Goal: Information Seeking & Learning: Learn about a topic

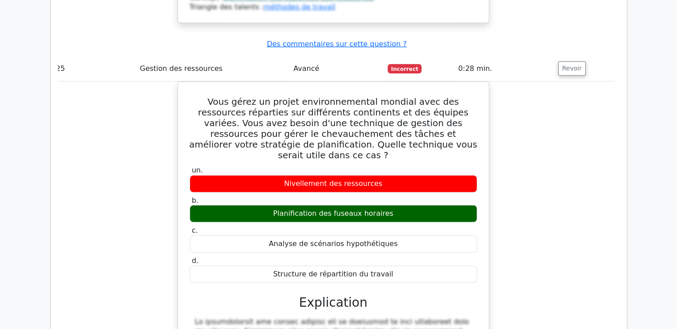
scroll to position [12864, 0]
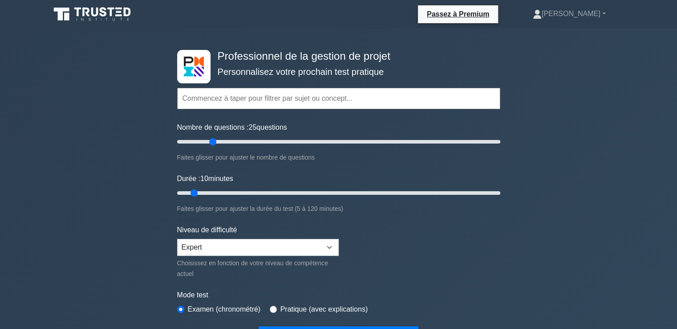
drag, startPoint x: 189, startPoint y: 142, endPoint x: 212, endPoint y: 142, distance: 23.2
type input "25"
click at [212, 142] on input "Nombre de questions : 25 questions" at bounding box center [338, 141] width 323 height 11
drag, startPoint x: 195, startPoint y: 191, endPoint x: 232, endPoint y: 191, distance: 36.5
type input "25"
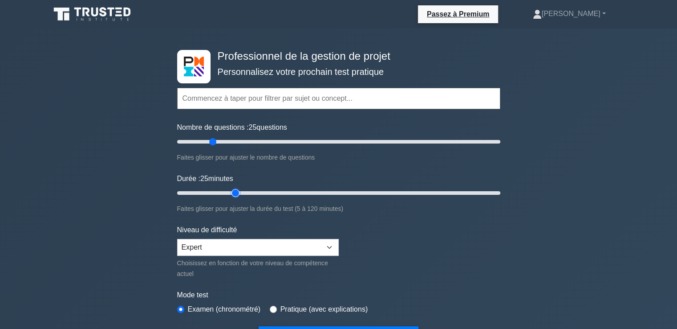
click at [232, 191] on input "Durée : 25 minutes" at bounding box center [338, 192] width 323 height 11
click at [219, 101] on input "text" at bounding box center [338, 98] width 323 height 21
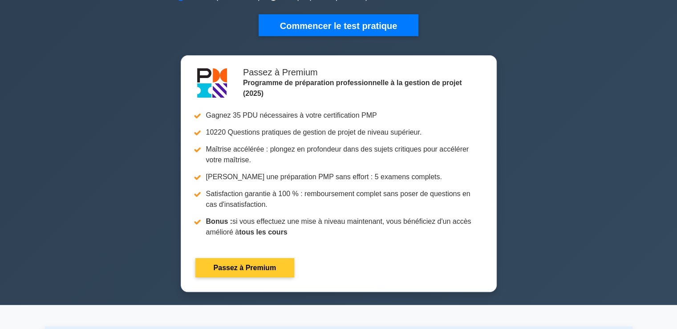
scroll to position [223, 0]
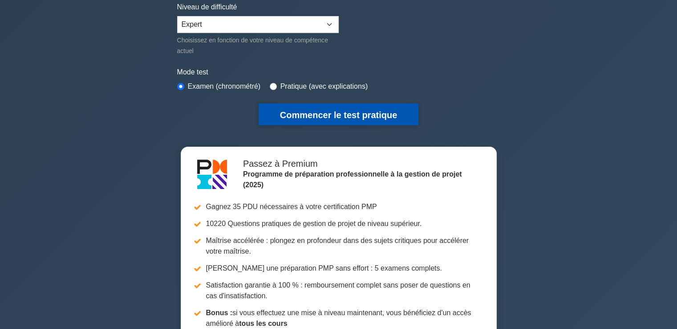
type input "gestion des projets agiles"
click at [304, 114] on font "Commencer le test pratique" at bounding box center [338, 115] width 117 height 10
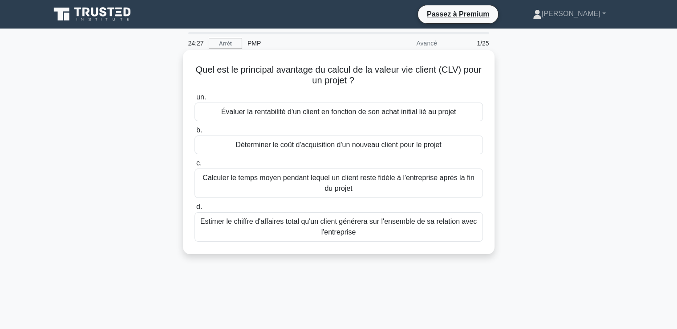
click at [325, 188] on font "Calculer le temps moyen pendant lequel un client reste fidèle à l'entreprise ap…" at bounding box center [339, 183] width 272 height 18
click at [195, 166] on input "c. Calculer le temps moyen pendant lequel un client reste fidèle à l'entreprise…" at bounding box center [195, 163] width 0 height 6
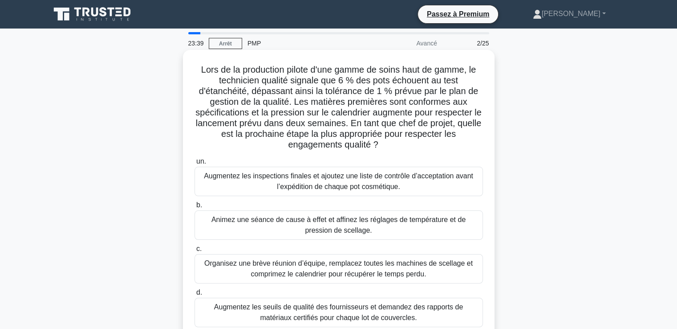
click at [258, 224] on font "Animez une séance de cause à effet et affinez les réglages de température et de…" at bounding box center [338, 224] width 254 height 18
click at [195, 208] on input "b. Animez une séance de cause à effet et affinez les réglages de température et…" at bounding box center [195, 205] width 0 height 6
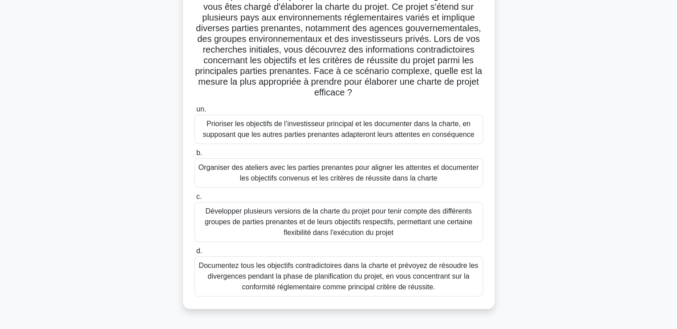
scroll to position [89, 0]
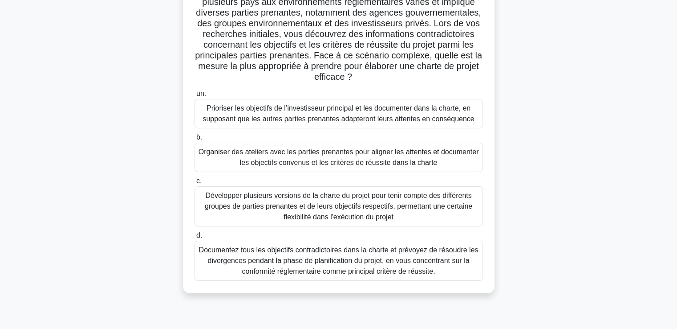
click at [272, 154] on font "Organiser des ateliers avec les parties prenantes pour aligner les attentes et …" at bounding box center [339, 157] width 281 height 18
click at [195, 140] on input "b. Organiser des ateliers avec les parties prenantes pour aligner les attentes …" at bounding box center [195, 137] width 0 height 6
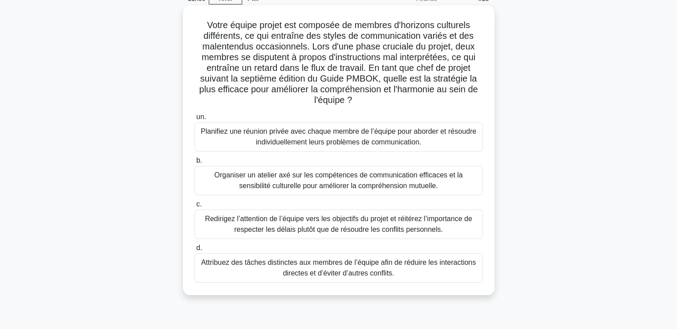
scroll to position [0, 0]
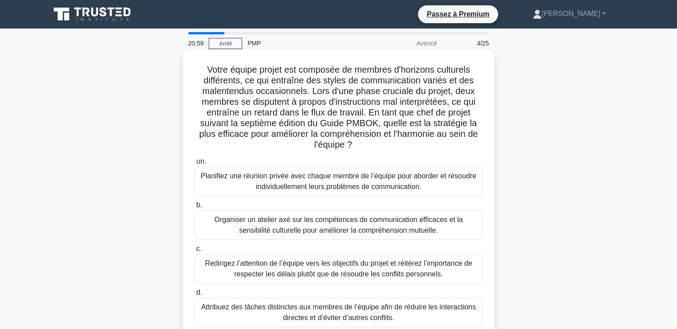
click at [293, 226] on font "Organiser un atelier axé sur les compétences de communication efficaces et la s…" at bounding box center [338, 224] width 248 height 18
click at [195, 208] on input "b. Organiser un atelier axé sur les compétences de communication efficaces et l…" at bounding box center [195, 205] width 0 height 6
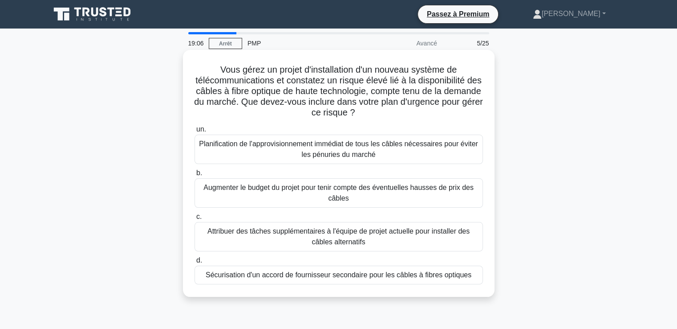
click at [231, 153] on font "Planification de l'approvisionnement immédiat de tous les câbles nécessaires po…" at bounding box center [339, 148] width 281 height 21
click at [195, 132] on input "un. Planification de l'approvisionnement immédiat de tous les câbles nécessaire…" at bounding box center [195, 129] width 0 height 6
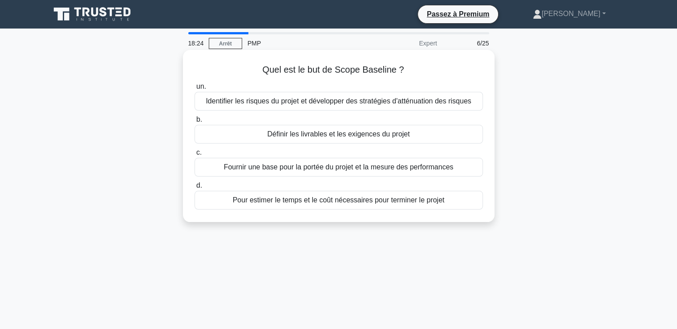
click at [298, 167] on font "Fournir une base pour la portée du projet et la mesure des performances" at bounding box center [339, 167] width 230 height 8
click at [195, 155] on input "c. Fournir une base pour la portée du projet et la mesure des performances" at bounding box center [195, 153] width 0 height 6
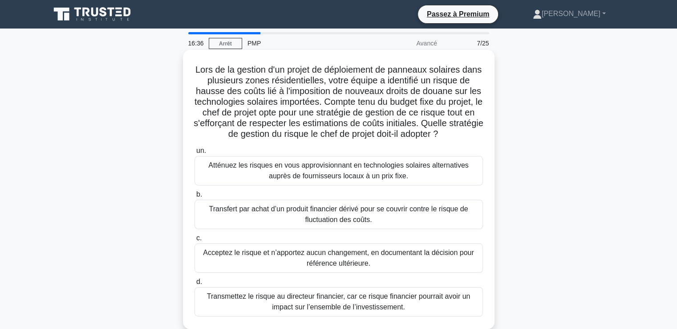
click at [290, 176] on font "Atténuez les risques en vous approvisionnant en technologies solaires alternati…" at bounding box center [338, 170] width 260 height 18
click at [195, 154] on input "un. Atténuez les risques en vous approvisionnant en technologies solaires alter…" at bounding box center [195, 151] width 0 height 6
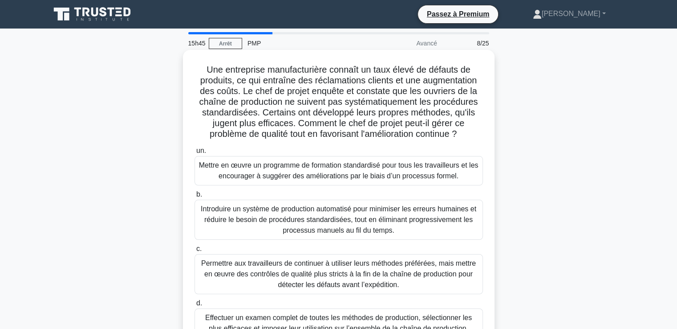
click at [268, 176] on font "Mettre en œuvre un programme de formation standardisé pour tous les travailleur…" at bounding box center [339, 170] width 280 height 18
click at [195, 154] on input "un. Mettre en œuvre un programme de formation standardisé pour tous les travail…" at bounding box center [195, 151] width 0 height 6
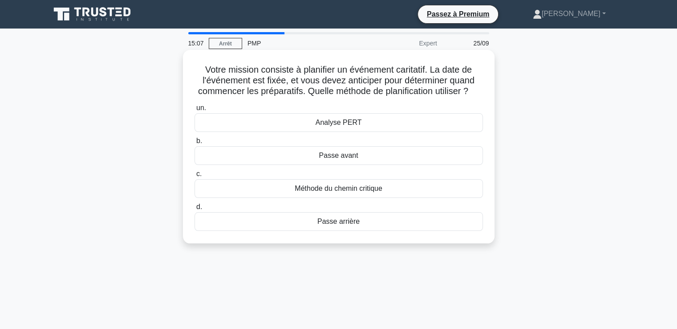
click at [340, 225] on font "Passe arrière" at bounding box center [338, 221] width 42 height 8
click at [195, 210] on input "d. Passe arrière" at bounding box center [195, 207] width 0 height 6
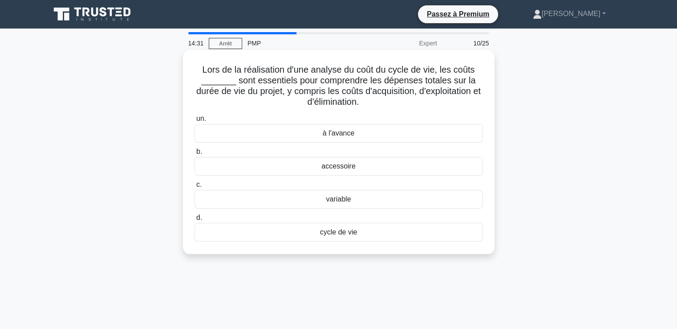
click at [335, 234] on font "cycle de vie" at bounding box center [338, 232] width 37 height 8
click at [195, 220] on input "d. cycle de vie" at bounding box center [195, 218] width 0 height 6
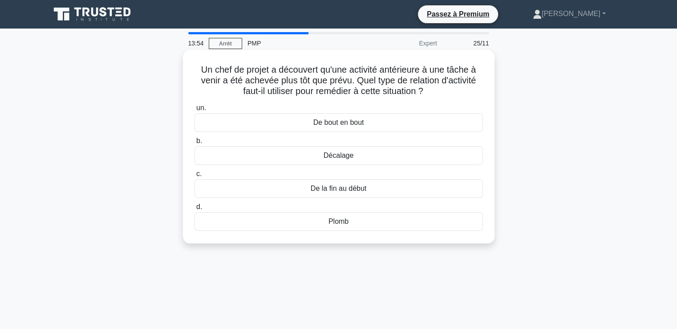
click at [324, 158] on font "Décalage" at bounding box center [339, 155] width 30 height 8
click at [195, 144] on input "b. Décalage" at bounding box center [195, 141] width 0 height 6
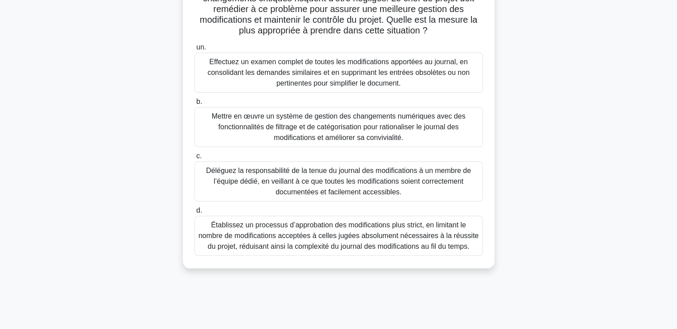
scroll to position [153, 0]
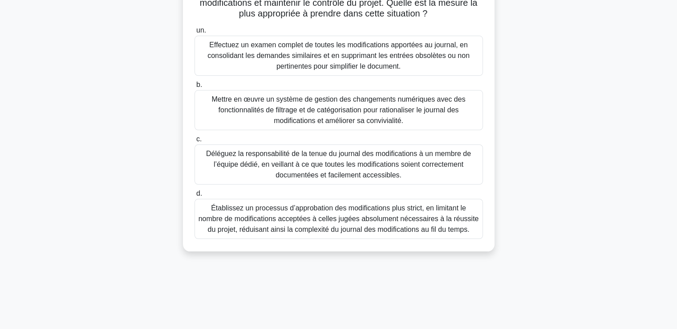
click at [330, 214] on font "Établissez un processus d’approbation des modifications plus strict, en limitan…" at bounding box center [339, 218] width 281 height 29
click at [195, 196] on input "d. Établissez un processus d’approbation des modifications plus strict, en limi…" at bounding box center [195, 194] width 0 height 6
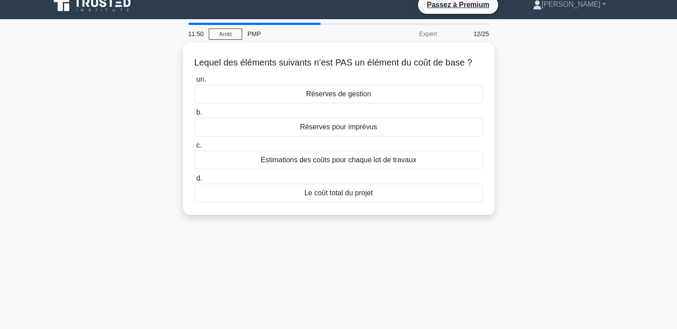
scroll to position [0, 0]
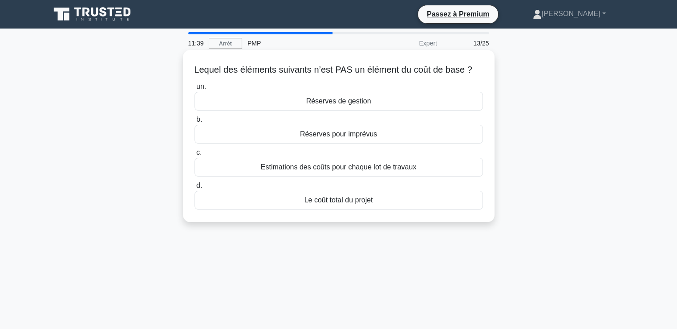
click at [326, 105] on font "Réserves de gestion" at bounding box center [338, 101] width 65 height 8
click at [195, 89] on input "un. Réserves de gestion" at bounding box center [195, 87] width 0 height 6
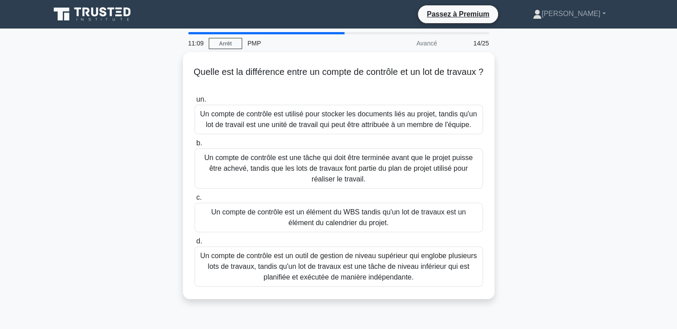
click at [281, 268] on font "Un compte de contrôle est un outil de gestion de niveau supérieur qui englobe p…" at bounding box center [338, 266] width 277 height 29
click at [195, 244] on input "d. Un compte de contrôle est un outil de gestion de niveau supérieur qui englob…" at bounding box center [195, 241] width 0 height 6
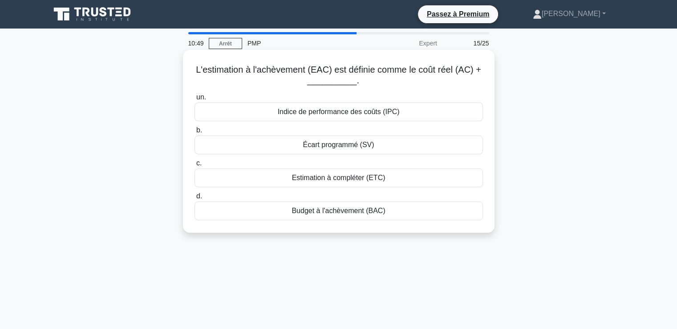
click at [331, 178] on font "Estimation à compléter (ETC)" at bounding box center [339, 178] width 94 height 8
click at [195, 166] on input "c. Estimation à compléter (ETC)" at bounding box center [195, 163] width 0 height 6
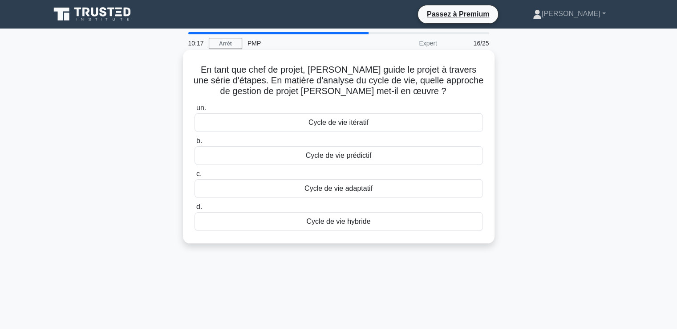
click at [337, 158] on font "Cycle de vie prédictif" at bounding box center [339, 155] width 66 height 8
click at [195, 144] on input "b. Cycle de vie prédictif" at bounding box center [195, 141] width 0 height 6
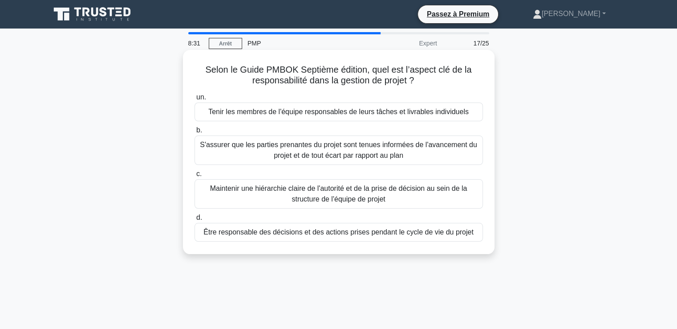
click at [275, 232] on font "Être responsable des décisions et des actions prises pendant le cycle de vie du…" at bounding box center [338, 232] width 270 height 8
click at [195, 220] on input "d. Être responsable des décisions et des actions prises pendant le cycle de vie…" at bounding box center [195, 218] width 0 height 6
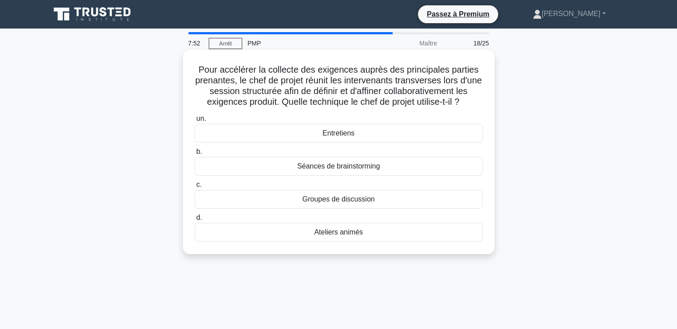
click at [333, 200] on font "Groupes de discussion" at bounding box center [338, 199] width 73 height 8
click at [195, 187] on input "c. Groupes de discussion" at bounding box center [195, 185] width 0 height 6
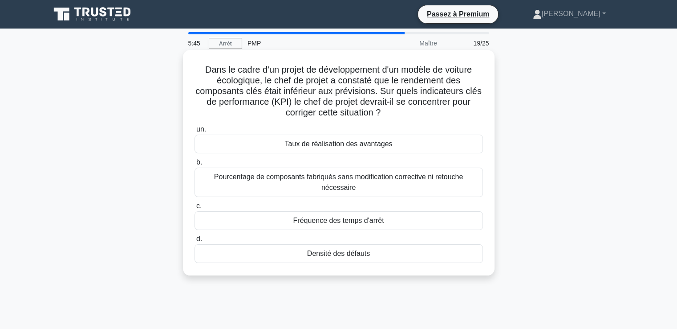
click at [312, 254] on font "Densité des défauts" at bounding box center [338, 253] width 63 height 8
click at [195, 242] on input "d. Densité des défauts" at bounding box center [195, 239] width 0 height 6
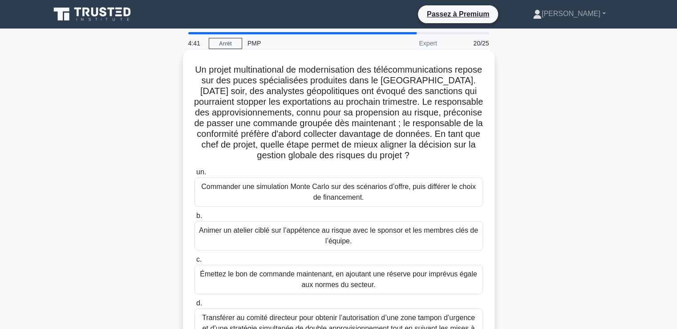
click at [294, 241] on font "Animer un atelier ciblé sur l’appétence au risque avec le sponsor et les membre…" at bounding box center [339, 235] width 281 height 21
click at [195, 219] on input "b. Animer un atelier ciblé sur l’appétence au risque avec le sponsor et les mem…" at bounding box center [195, 216] width 0 height 6
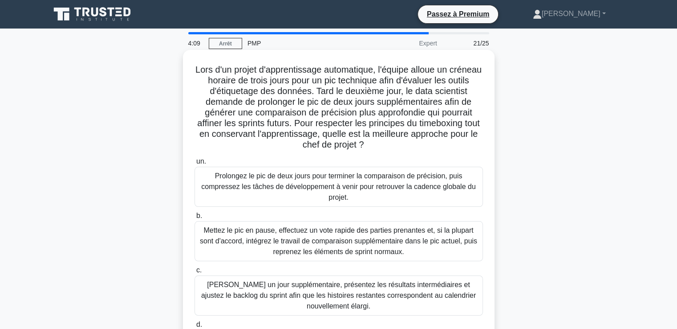
scroll to position [45, 0]
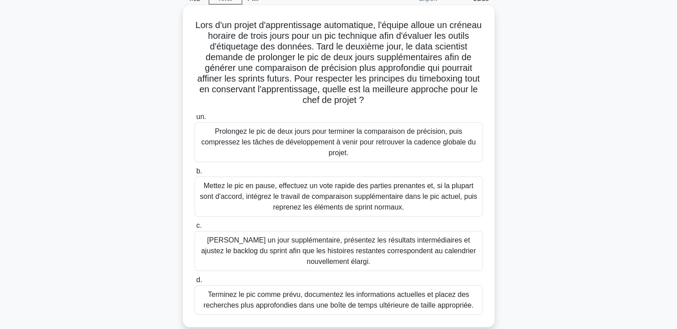
click at [252, 301] on font "Terminez le pic comme prévu, documentez les informations actuelles et placez de…" at bounding box center [338, 299] width 270 height 18
click at [195, 283] on input "d. Terminez le pic comme prévu, documentez les informations actuelles et placez…" at bounding box center [195, 280] width 0 height 6
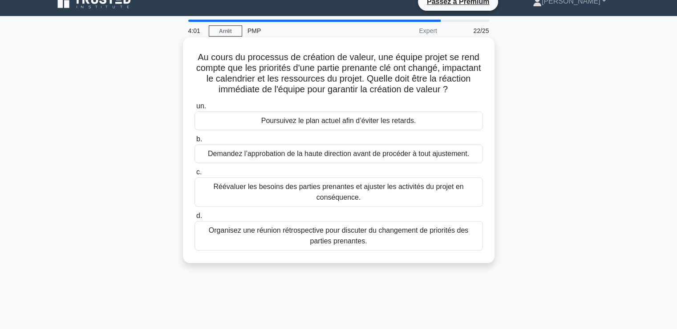
scroll to position [0, 0]
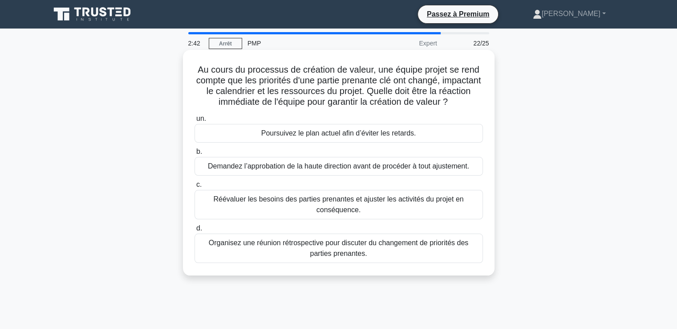
click at [293, 254] on font "Organisez une réunion rétrospective pour discuter du changement de priorités de…" at bounding box center [339, 247] width 281 height 21
click at [195, 231] on input "d. Organisez une réunion rétrospective pour discuter du changement de priorités…" at bounding box center [195, 228] width 0 height 6
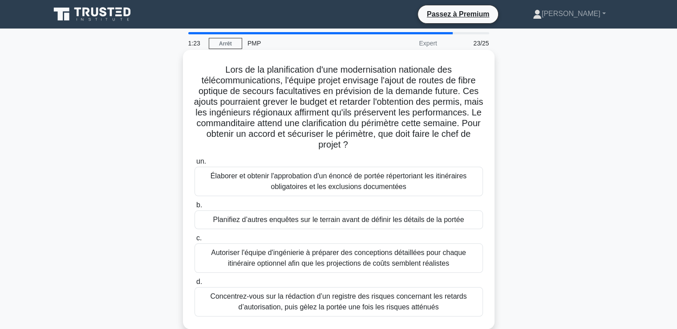
click at [242, 223] on font "Planifiez d’autres enquêtes sur le terrain avant de définir les détails de la p…" at bounding box center [338, 219] width 251 height 8
click at [195, 208] on input "b. Planifiez d’autres enquêtes sur le terrain avant de définir les détails de l…" at bounding box center [195, 205] width 0 height 6
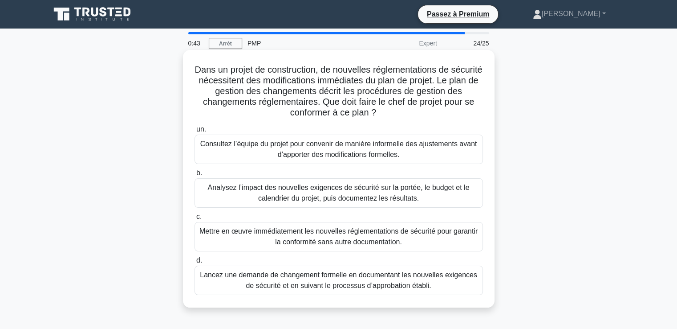
click at [276, 278] on font "Lancez une demande de changement formelle en documentant les nouvelles exigence…" at bounding box center [338, 280] width 277 height 18
click at [195, 263] on input "d. Lancez une demande de changement formelle en documentant les nouvelles exige…" at bounding box center [195, 260] width 0 height 6
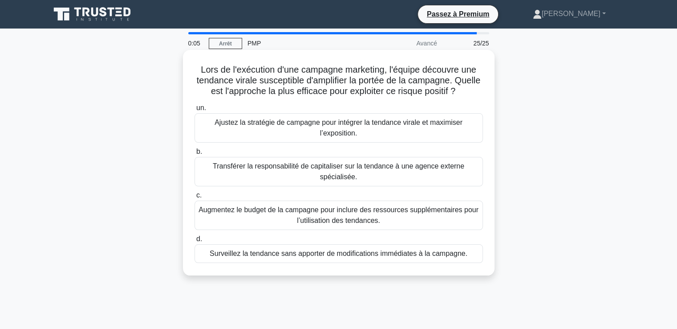
click at [256, 138] on font "Ajustez la stratégie de campagne pour intégrer la tendance virale et maximiser …" at bounding box center [339, 127] width 281 height 21
click at [195, 111] on input "un. Ajustez la stratégie de campagne pour intégrer la tendance virale et maximi…" at bounding box center [195, 108] width 0 height 6
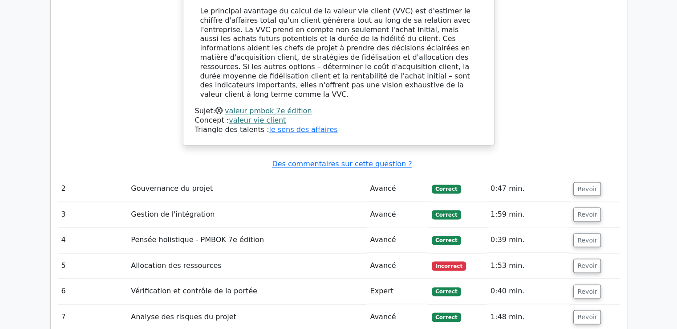
scroll to position [1380, 0]
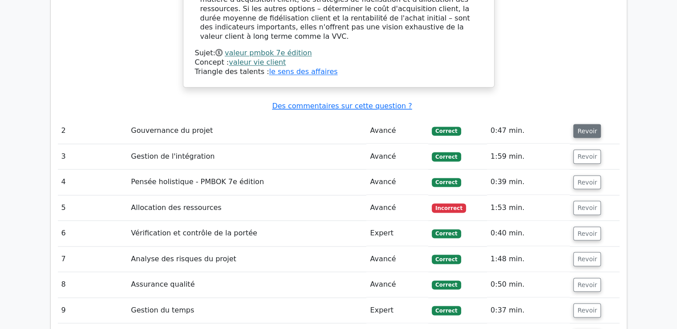
click at [577, 127] on font "Revoir" at bounding box center [587, 130] width 20 height 7
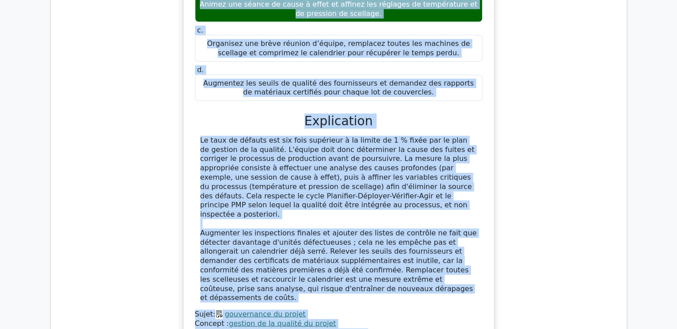
scroll to position [1700, 0]
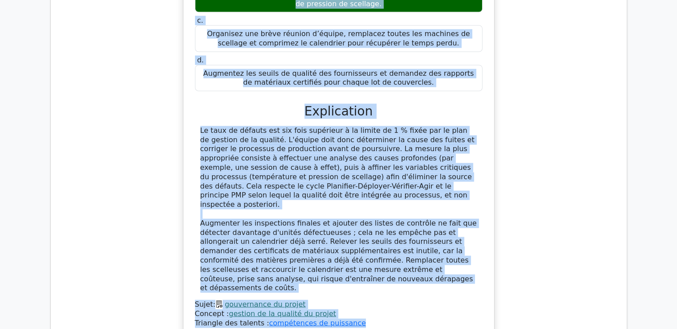
drag, startPoint x: 198, startPoint y: 150, endPoint x: 360, endPoint y: 289, distance: 213.8
click at [360, 289] on div "Lors de la production pilote d'une gamme de soins haut de gamme, le technicien …" at bounding box center [339, 79] width 304 height 509
copy div "Lore ip do sitametcon adipis e'sed doeiu te incid utla et dolor, ma aliquaenim …"
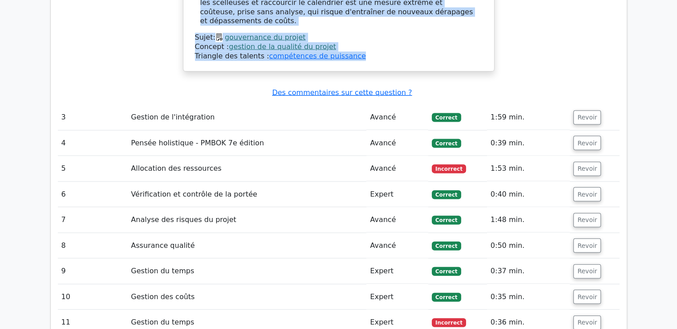
scroll to position [1968, 0]
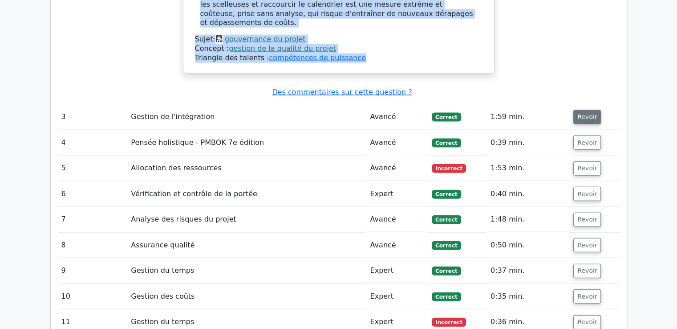
click at [581, 114] on font "Revoir" at bounding box center [587, 117] width 20 height 7
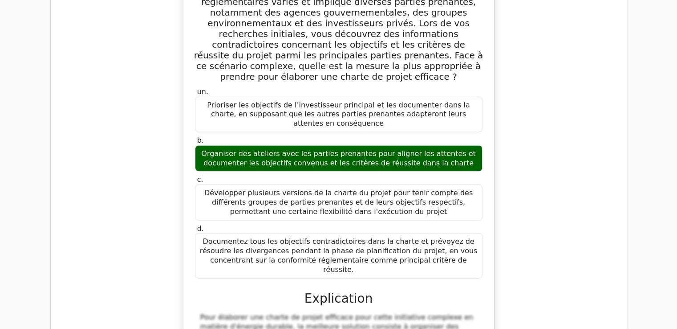
scroll to position [2057, 0]
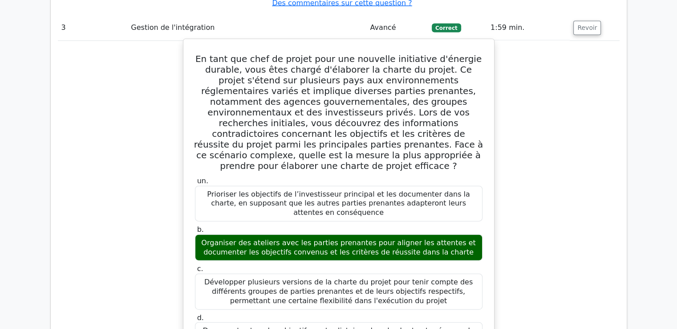
drag, startPoint x: 210, startPoint y: 16, endPoint x: 441, endPoint y: 289, distance: 356.9
copy div "Lo ipsu dol sita co adipis elit sed doeiusmo temporinci u'laboree dolorem, aliq…"
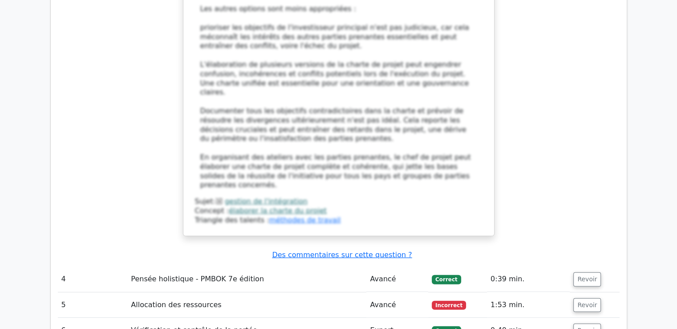
scroll to position [2680, 0]
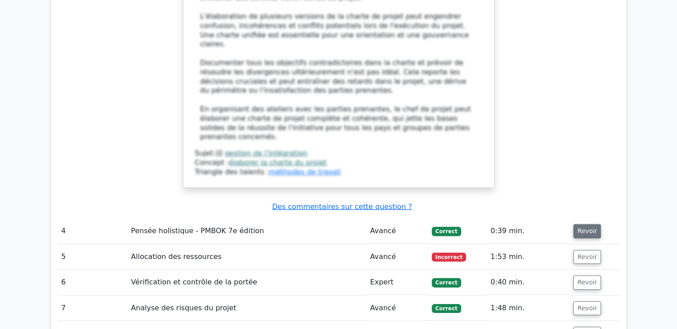
click at [581, 228] on font "Revoir" at bounding box center [587, 231] width 20 height 7
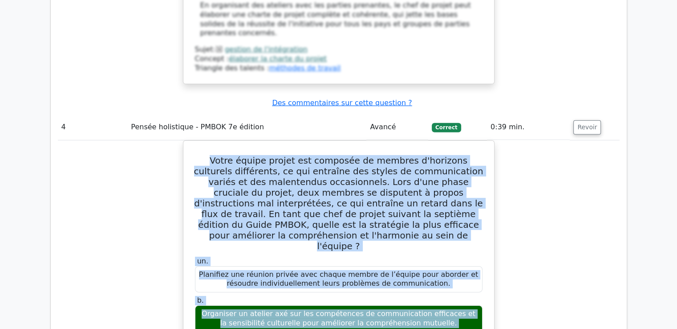
scroll to position [3005, 0]
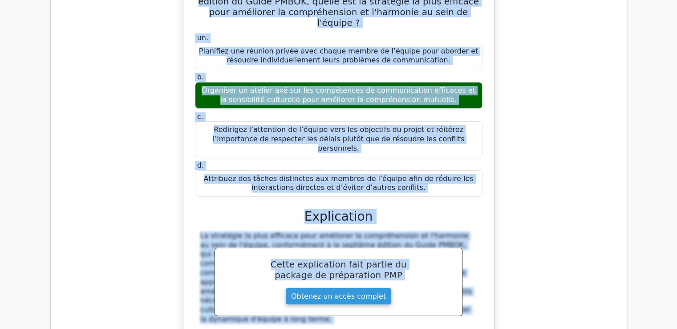
drag, startPoint x: 204, startPoint y: 142, endPoint x: 420, endPoint y: 49, distance: 235.5
click at [420, 49] on div "Votre équipe projet est composée de membres d'horizons culturels différents, ce…" at bounding box center [339, 199] width 304 height 556
copy div "Lorem ipsumd sitame con adipisci el seddoei t'incididu utlaboree doloremagn, al…"
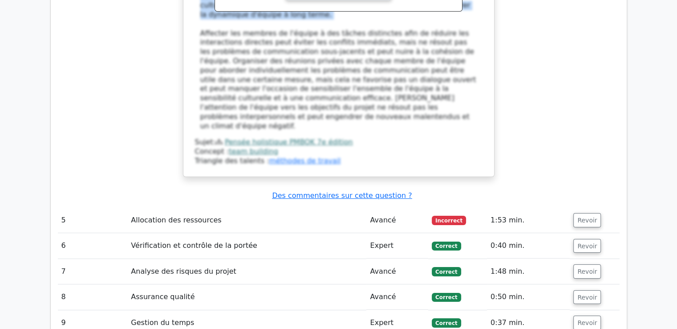
scroll to position [3316, 0]
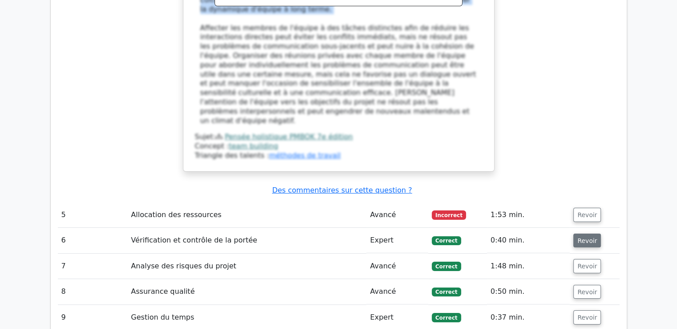
click at [580, 236] on font "Revoir" at bounding box center [587, 239] width 20 height 7
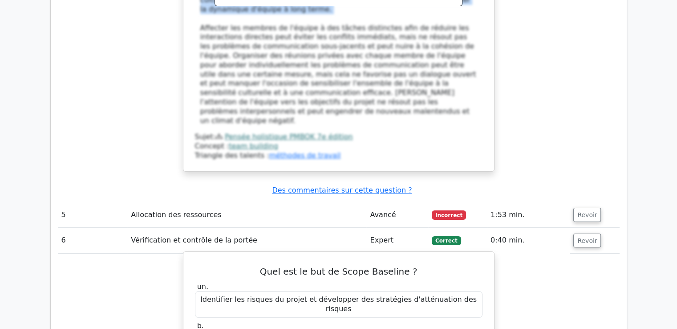
drag, startPoint x: 267, startPoint y: 106, endPoint x: 466, endPoint y: 220, distance: 229.1
copy div "Quel est le but de Scope Baseline ? un. Identifier les risques du projet et dév…"
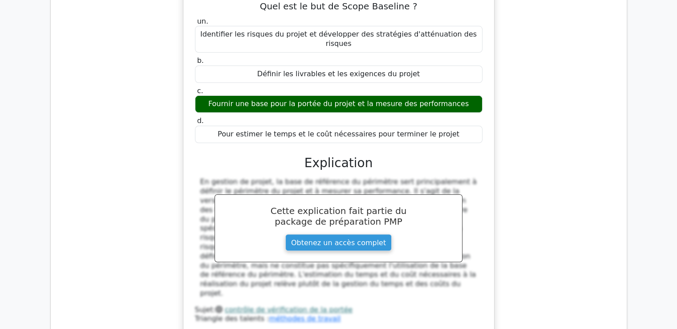
scroll to position [3628, 0]
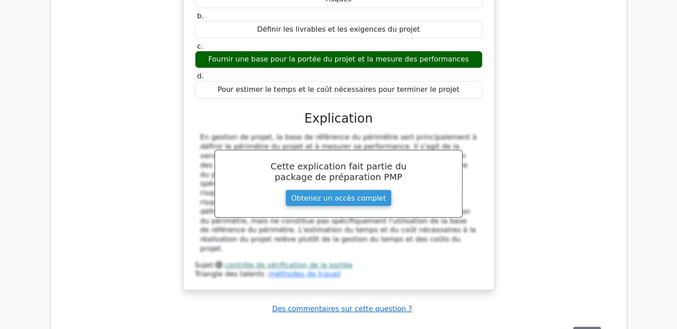
click at [577, 328] on font "Revoir" at bounding box center [587, 332] width 20 height 7
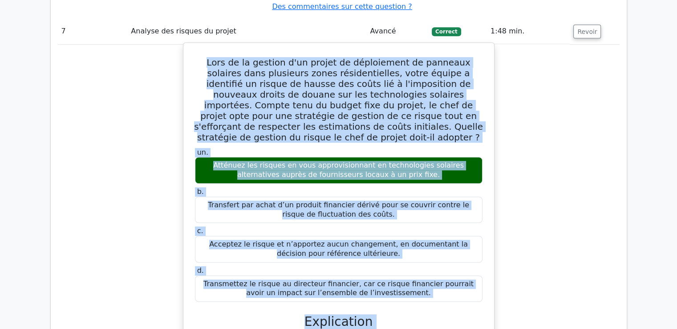
scroll to position [3959, 0]
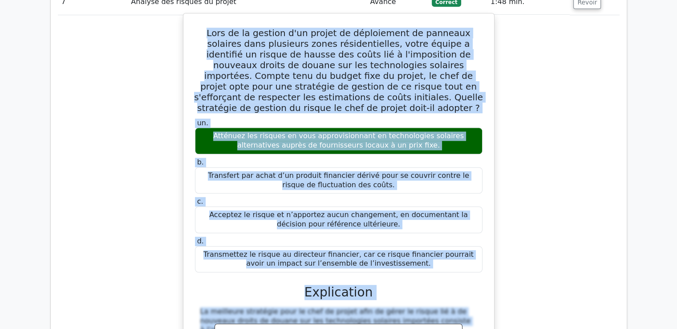
drag, startPoint x: 202, startPoint y: 76, endPoint x: 417, endPoint y: 61, distance: 215.2
click at [417, 61] on div "Lors de la gestion d'un projet de déploiement de panneaux solaires dans plusieu…" at bounding box center [339, 271] width 304 height 508
copy div "Lore ip do sitamet c'ad elitse do eiusmodtemp in utlabore etdolore magn aliquae…"
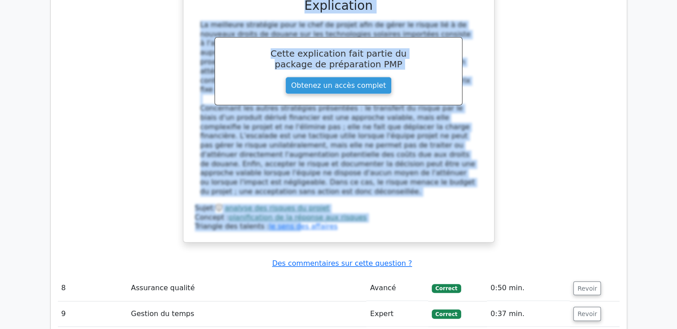
scroll to position [4271, 0]
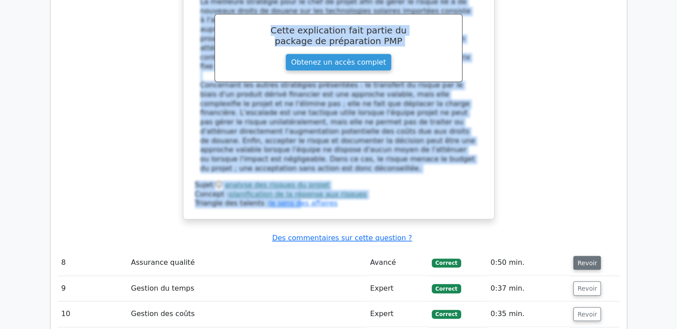
click at [579, 259] on font "Revoir" at bounding box center [587, 262] width 20 height 7
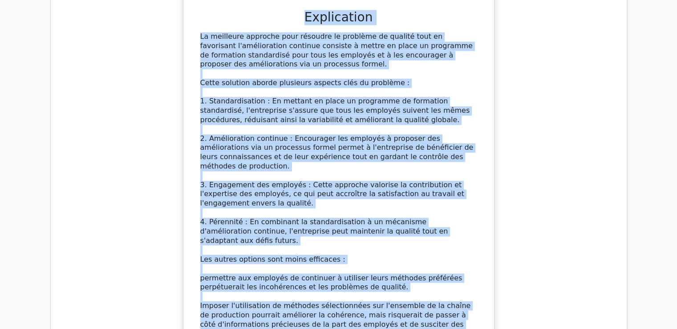
scroll to position [4883, 0]
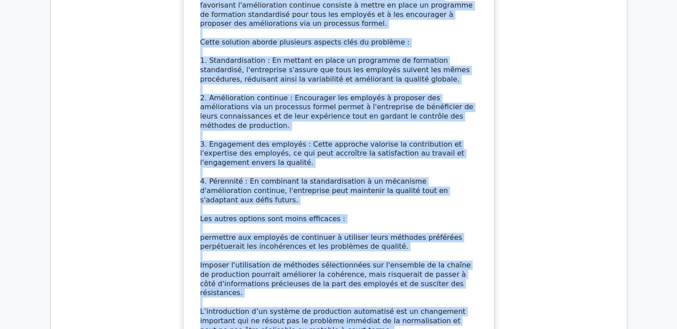
drag, startPoint x: 206, startPoint y: 68, endPoint x: 369, endPoint y: 87, distance: 164.5
click at [369, 87] on div "Une entreprise manufacturière connaît un taux élevé de défauts de produits, ce …" at bounding box center [339, 20] width 304 height 711
copy div "Lor ipsumdolor sitametconsect adipisc el sedd eiusm te incidid ut laboreet, do …"
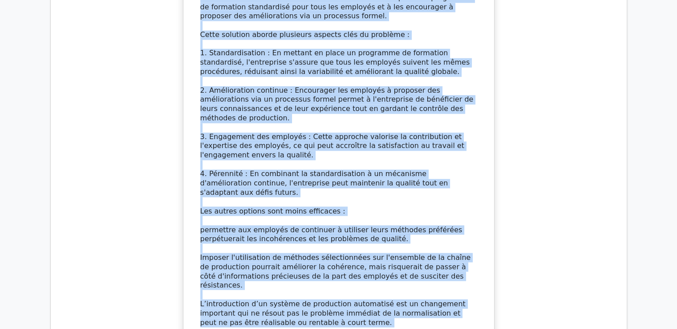
scroll to position [4928, 0]
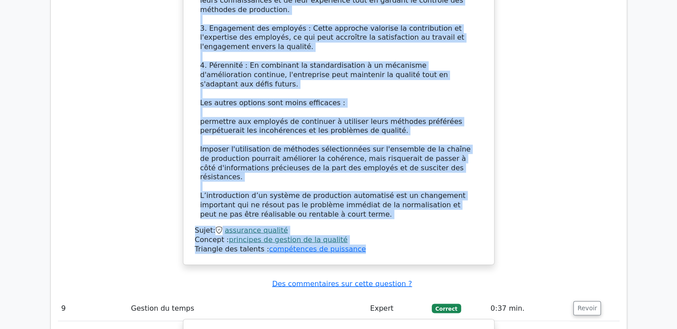
scroll to position [5017, 0]
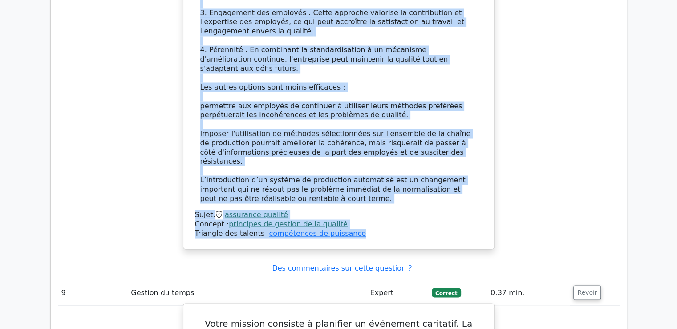
drag, startPoint x: 203, startPoint y: 38, endPoint x: 370, endPoint y: 180, distance: 219.8
copy div "Votre mission consiste à planifier un événement caritatif. La date de l'événeme…"
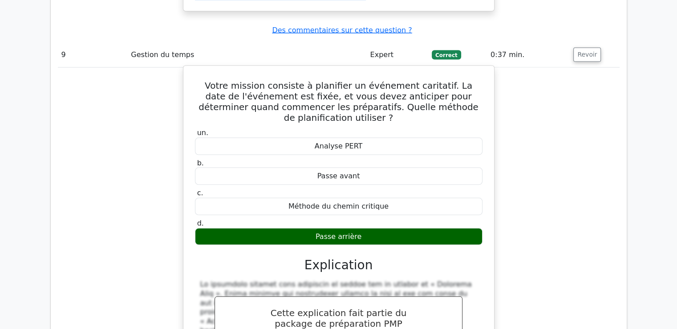
scroll to position [5329, 0]
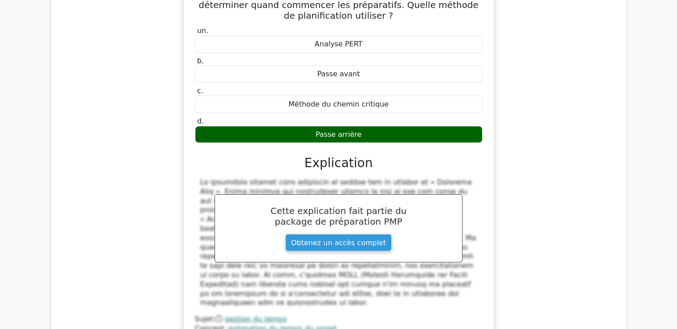
scroll to position [5373, 0]
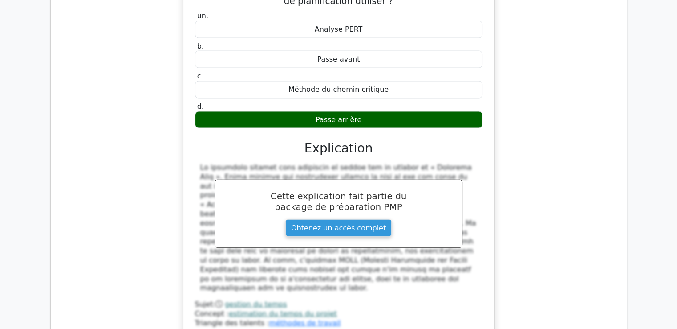
drag, startPoint x: 201, startPoint y: 100, endPoint x: 377, endPoint y: 248, distance: 230.0
copy div "Lors de la réalisation d'une analyse du coût du cycle de vie, les coûts _______…"
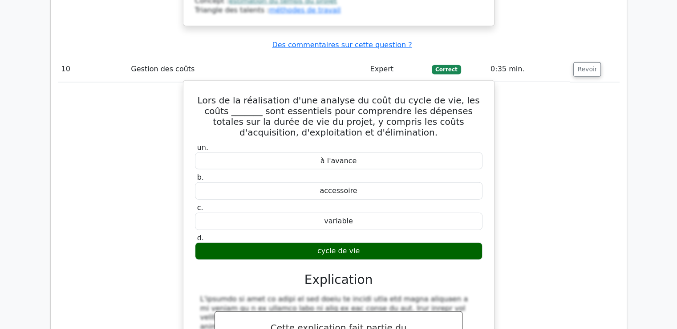
scroll to position [5774, 0]
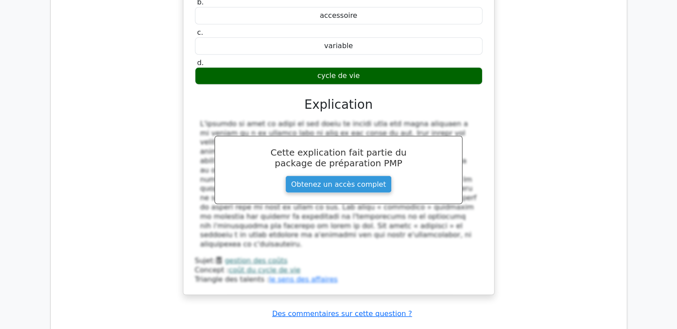
drag, startPoint x: 201, startPoint y: 89, endPoint x: 395, endPoint y: 211, distance: 228.8
copy div "Lequel des éléments suivants n’est PAS un élément du coût de base ? un. Réserve…"
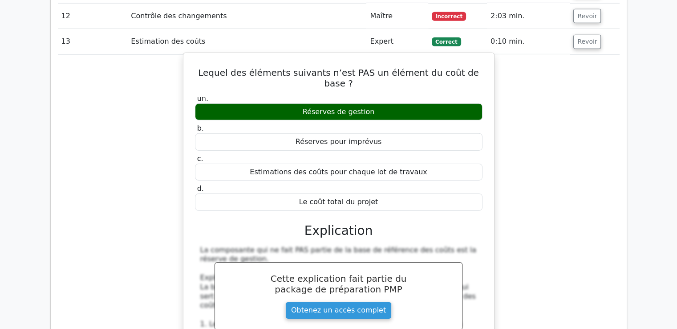
scroll to position [6308, 0]
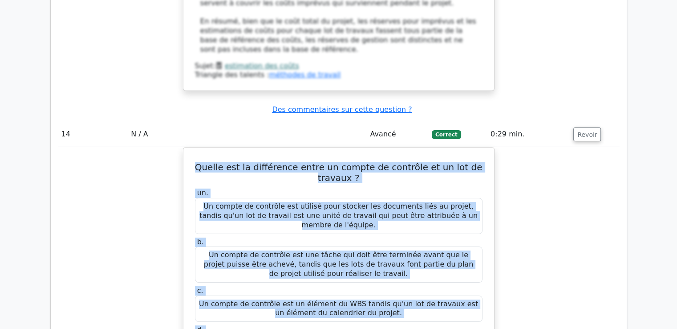
scroll to position [6682, 0]
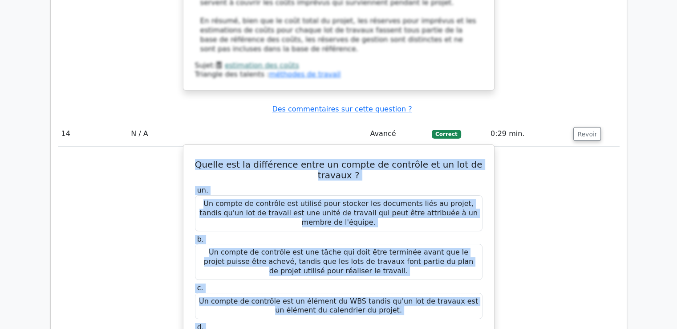
drag, startPoint x: 210, startPoint y: 223, endPoint x: 439, endPoint y: 236, distance: 229.2
copy div "Loremi dol si ametconsec adipi el seddoe te incididu ut la etd ma aliquae ? ad.…"
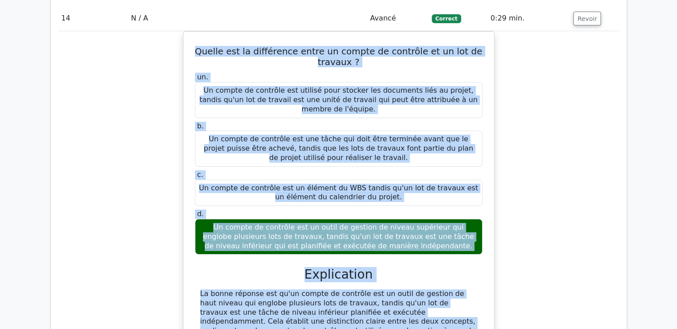
scroll to position [6860, 0]
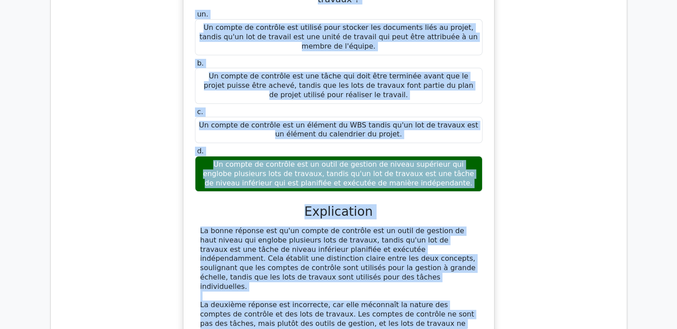
drag, startPoint x: 193, startPoint y: 150, endPoint x: 418, endPoint y: 269, distance: 255.2
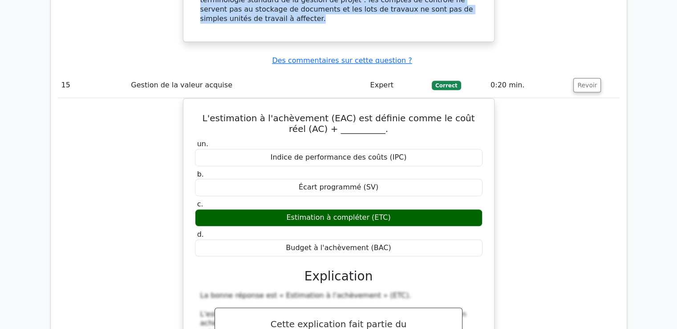
scroll to position [7306, 0]
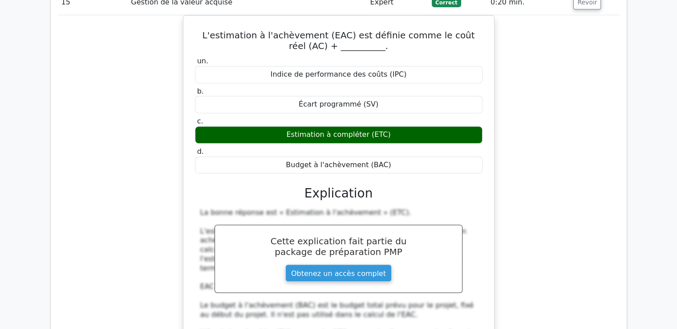
scroll to position [7433, 0]
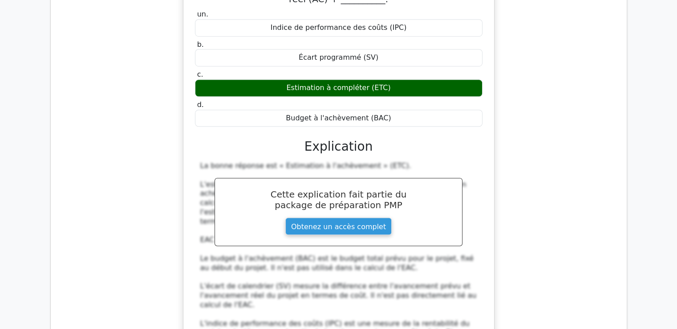
drag, startPoint x: 207, startPoint y: 171, endPoint x: 405, endPoint y: 193, distance: 199.3
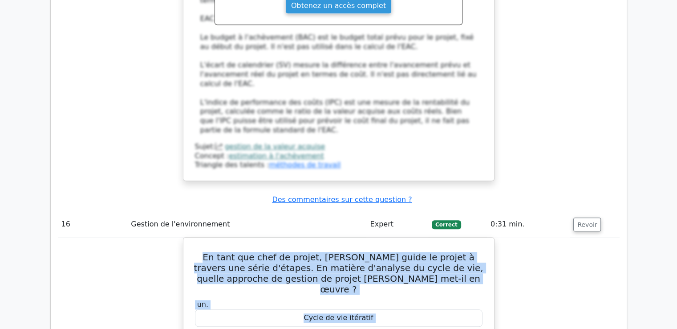
scroll to position [7656, 0]
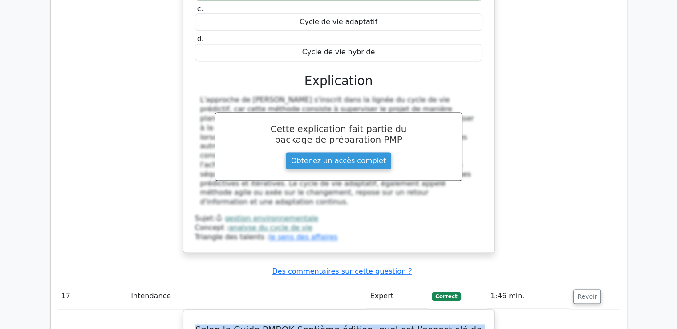
scroll to position [8040, 0]
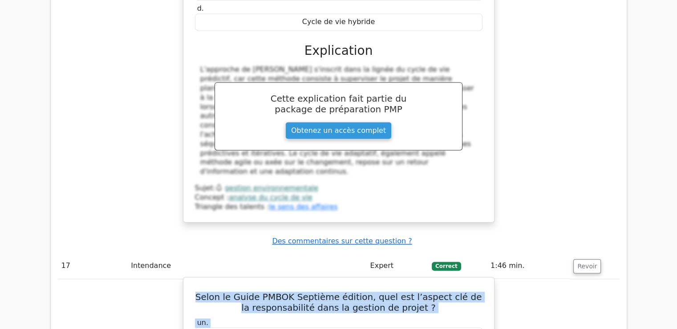
drag, startPoint x: 202, startPoint y: 86, endPoint x: 362, endPoint y: 190, distance: 189.9
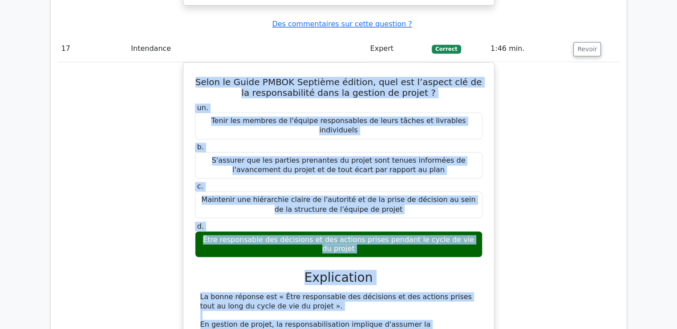
scroll to position [8263, 0]
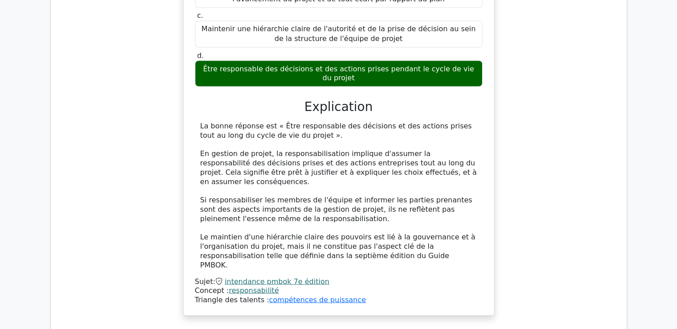
scroll to position [8455, 0]
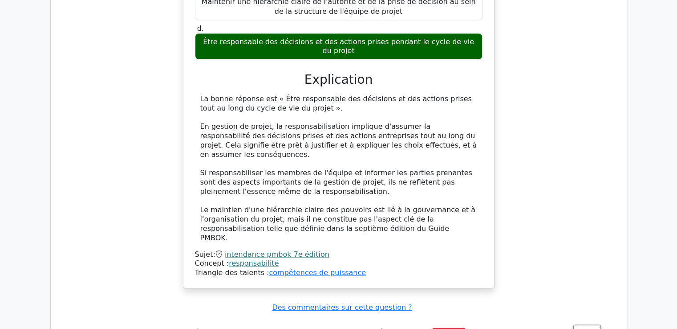
drag, startPoint x: 201, startPoint y: 99, endPoint x: 328, endPoint y: 295, distance: 232.8
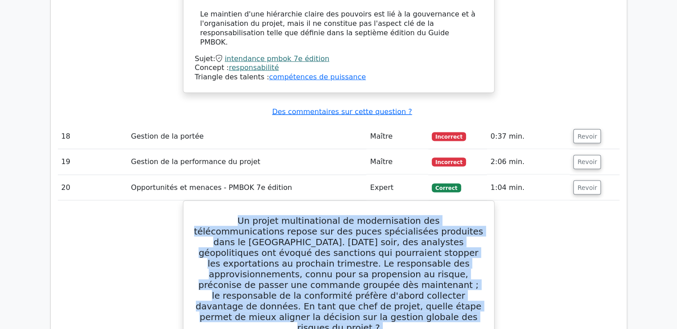
scroll to position [8658, 0]
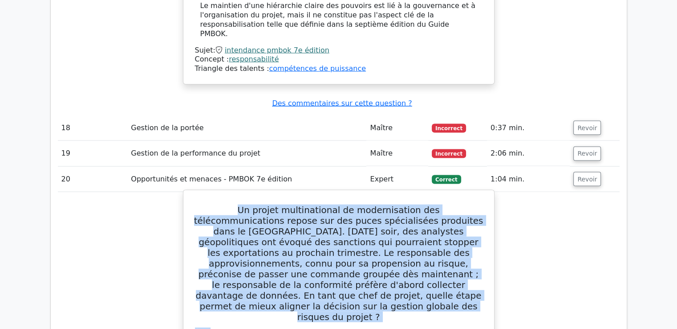
drag, startPoint x: 205, startPoint y: 136, endPoint x: 341, endPoint y: 263, distance: 185.8
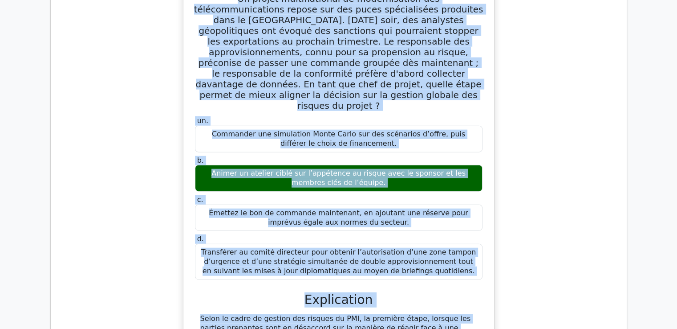
scroll to position [8881, 0]
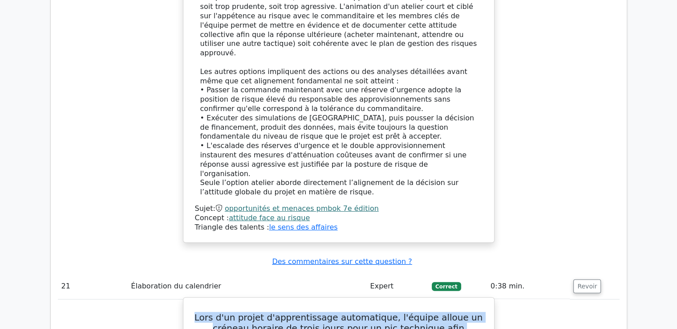
scroll to position [9237, 0]
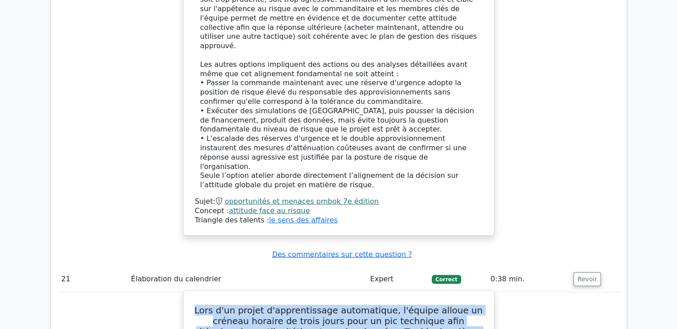
drag, startPoint x: 208, startPoint y: 73, endPoint x: 482, endPoint y: 18, distance: 278.7
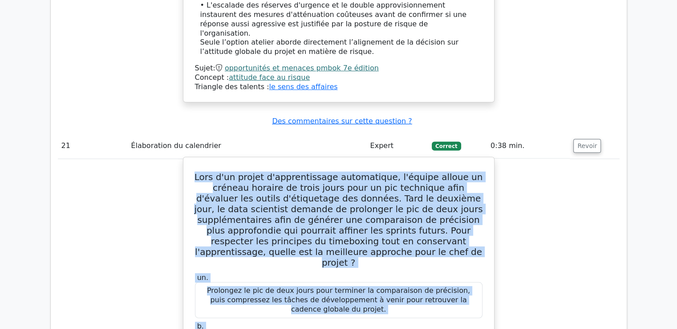
scroll to position [9415, 0]
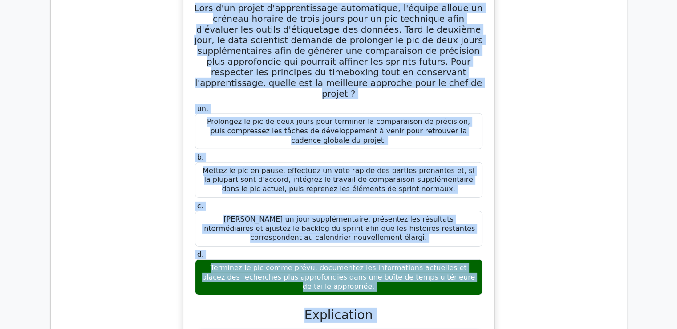
scroll to position [9548, 0]
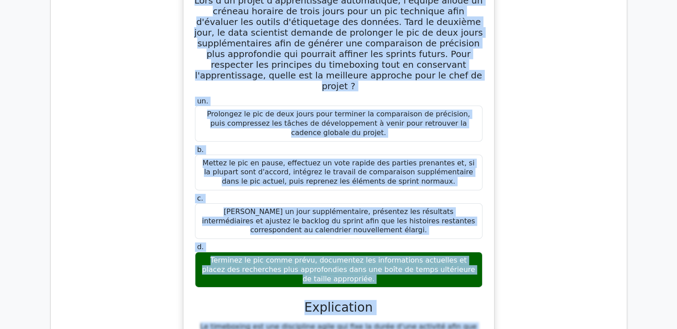
drag, startPoint x: 208, startPoint y: 60, endPoint x: 467, endPoint y: 268, distance: 331.6
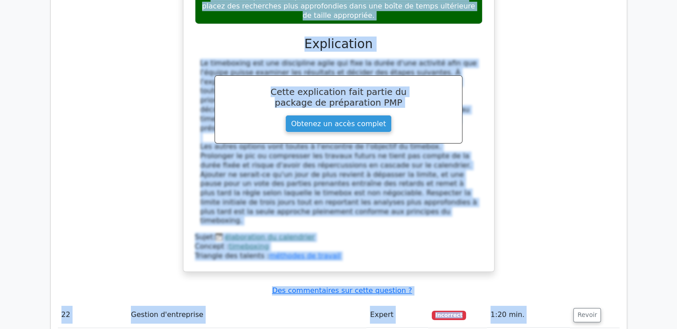
scroll to position [9815, 0]
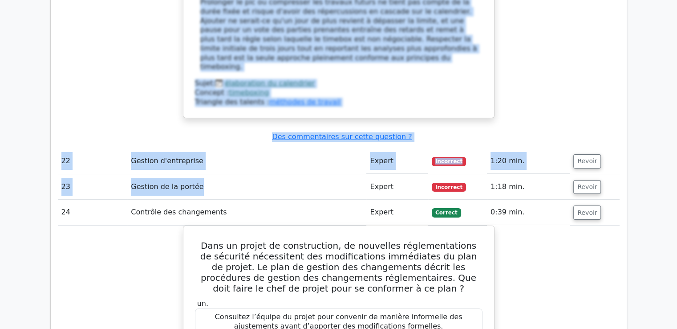
scroll to position [9993, 0]
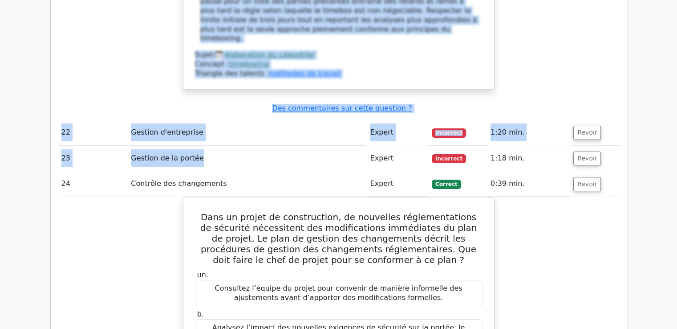
drag, startPoint x: 198, startPoint y: 74, endPoint x: 476, endPoint y: 237, distance: 321.7
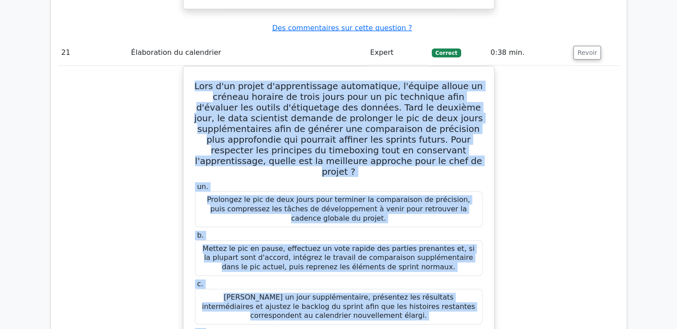
scroll to position [9415, 0]
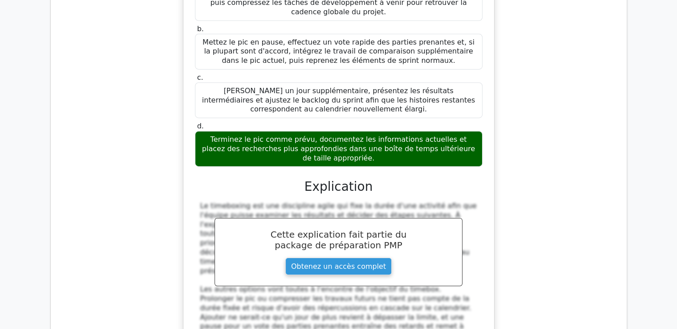
scroll to position [9813, 0]
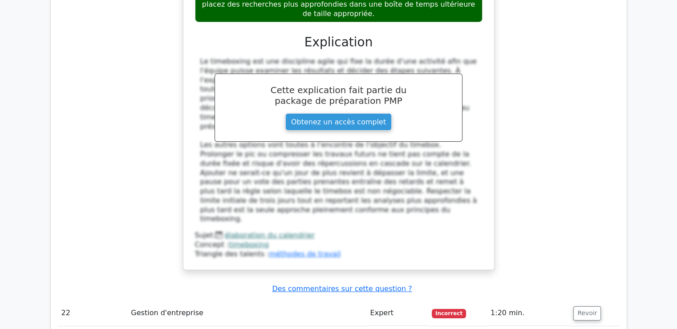
drag, startPoint x: 220, startPoint y: 82, endPoint x: 342, endPoint y: 213, distance: 179.6
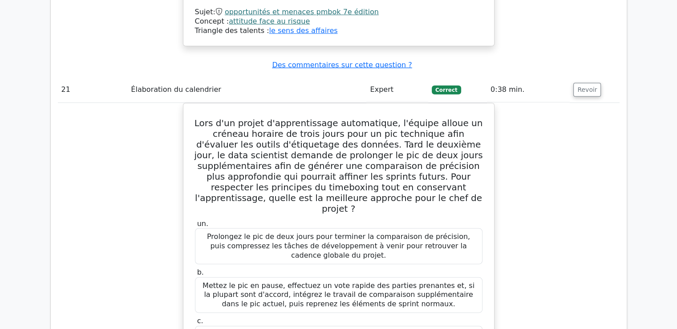
scroll to position [9412, 0]
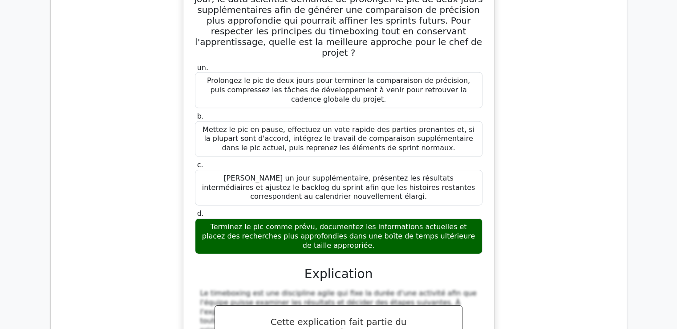
scroll to position [9665, 0]
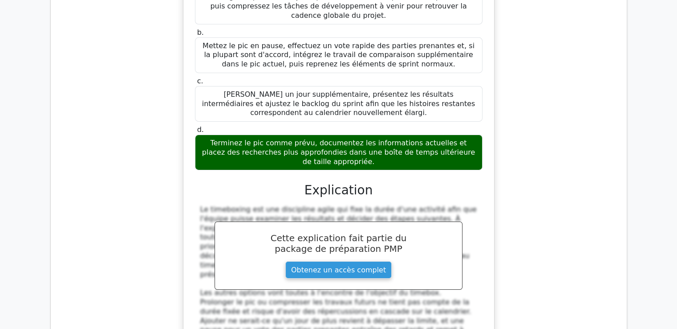
drag, startPoint x: 198, startPoint y: 146, endPoint x: 399, endPoint y: 72, distance: 215.0
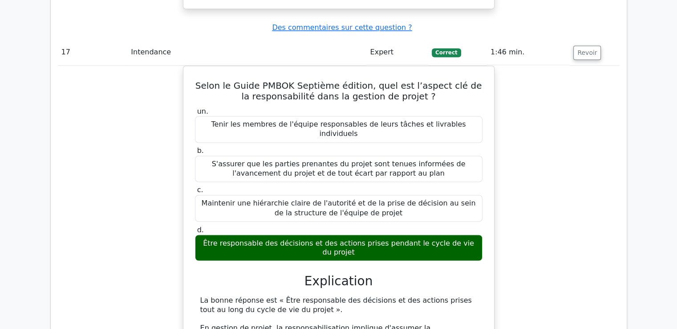
scroll to position [8152, 0]
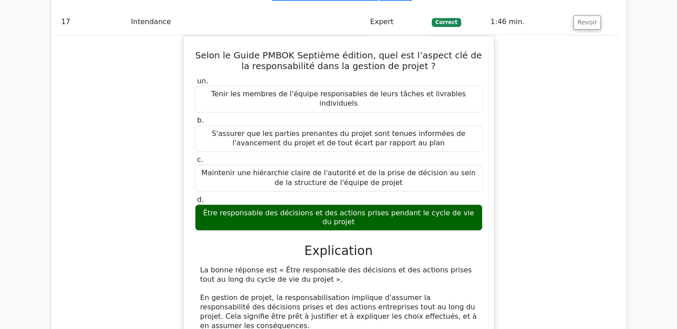
scroll to position [8285, 0]
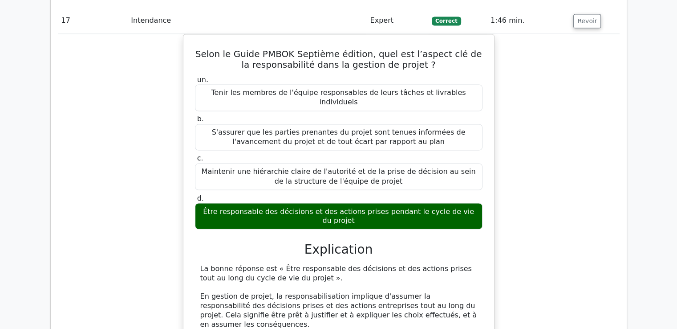
drag, startPoint x: 199, startPoint y: 59, endPoint x: 421, endPoint y: 227, distance: 277.8
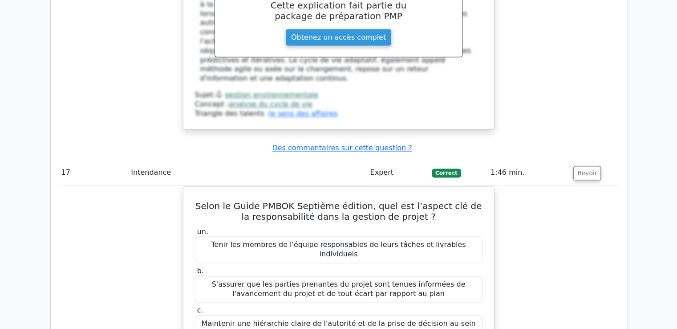
scroll to position [8018, 0]
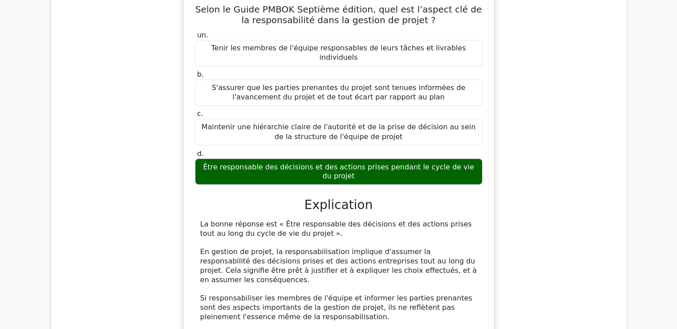
scroll to position [8285, 0]
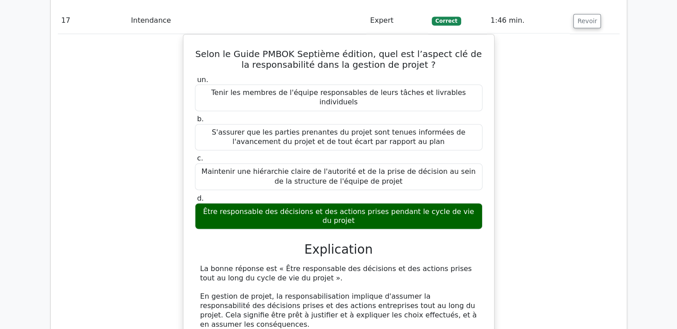
drag, startPoint x: 195, startPoint y: 31, endPoint x: 376, endPoint y: 187, distance: 238.6
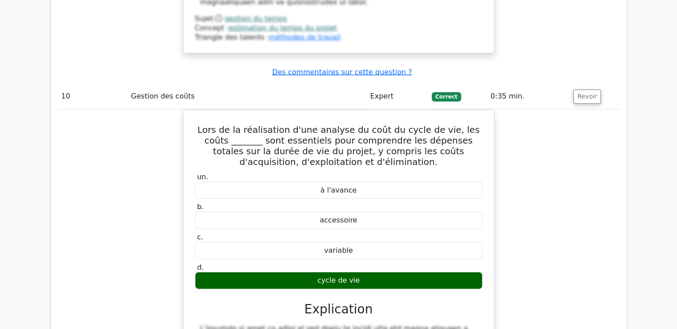
scroll to position [5658, 0]
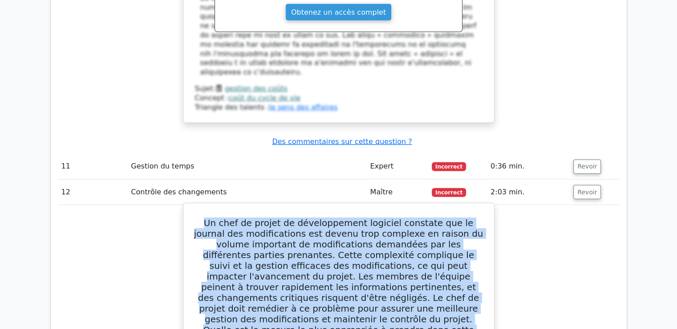
scroll to position [6082, 0]
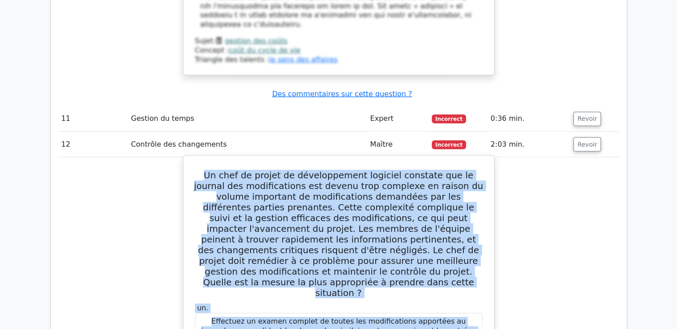
drag, startPoint x: 199, startPoint y: 85, endPoint x: 414, endPoint y: 138, distance: 220.5
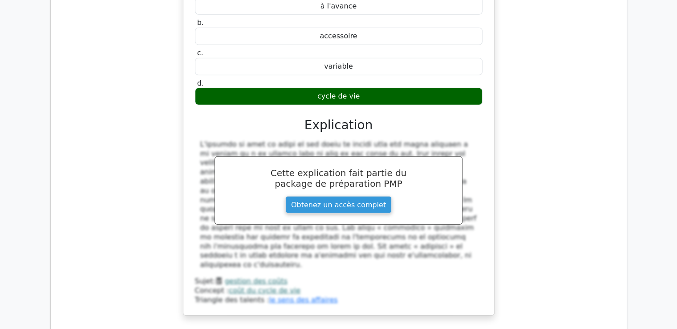
scroll to position [5815, 0]
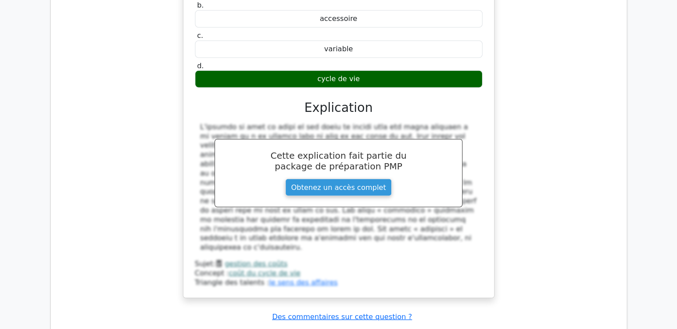
drag, startPoint x: 198, startPoint y: 38, endPoint x: 335, endPoint y: 305, distance: 300.3
